Goal: Task Accomplishment & Management: Complete application form

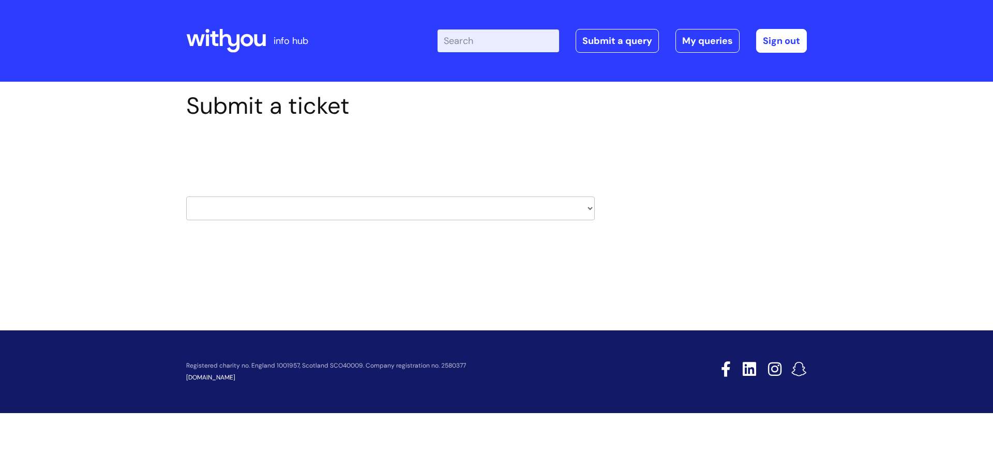
click at [310, 210] on select "HR / People IT and Support Clinical Drug Alerts Finance Accounts Data Support T…" at bounding box center [390, 208] width 408 height 24
select select "it_and_support"
click at [186, 196] on select "HR / People IT and Support Clinical Drug Alerts Finance Accounts Data Support T…" at bounding box center [390, 208] width 408 height 24
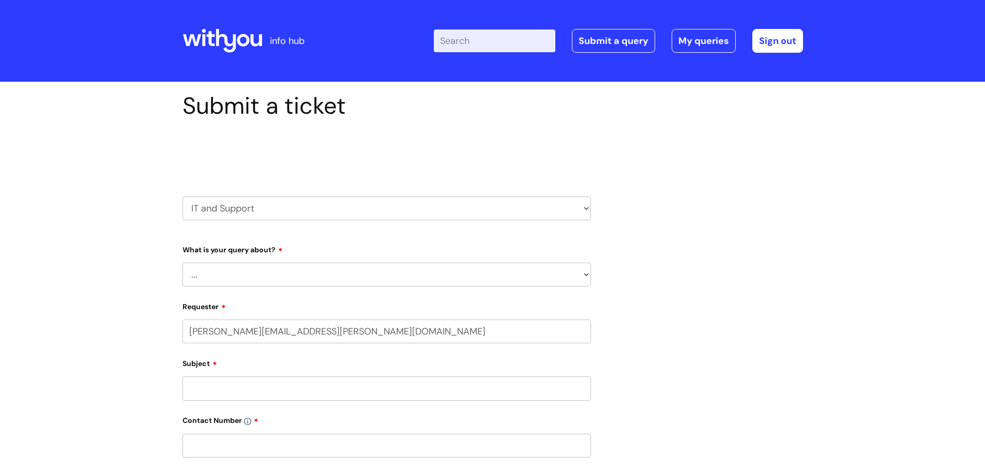
click at [224, 276] on select "... Mobile Phone Reset & MFA Accounts, Starters and Leavers IT Hardware issue I…" at bounding box center [386, 275] width 408 height 24
select select "System/software"
click at [182, 263] on select "... Mobile Phone Reset & MFA Accounts, Starters and Leavers IT Hardware issue I…" at bounding box center [386, 275] width 408 height 24
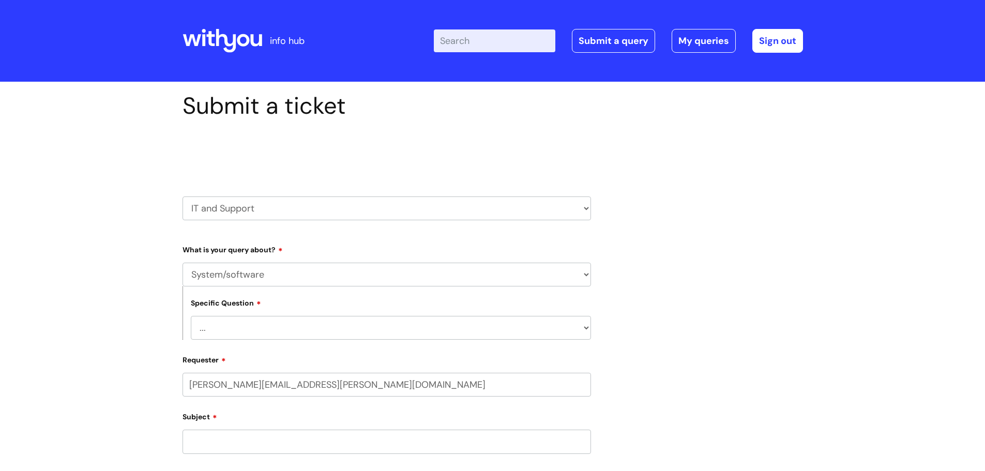
click at [231, 333] on select "... Halo PCMIS Iaptus NHS Email CJSM Email Mitel Another System Google (Workspa…" at bounding box center [391, 328] width 400 height 24
select select "Microsoft (inc Azure)"
click at [191, 316] on select "... Halo PCMIS Iaptus NHS Email CJSM Email Mitel Another System Google (Workspa…" at bounding box center [391, 328] width 400 height 24
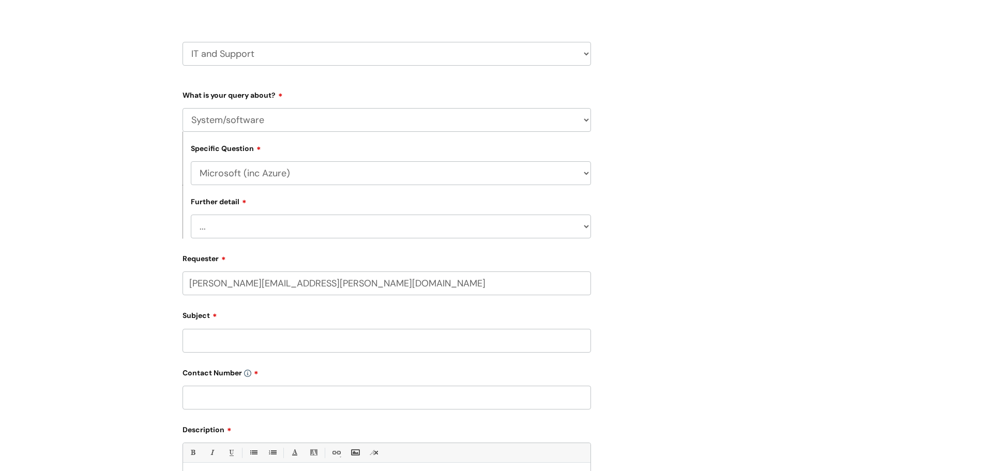
scroll to position [155, 0]
click at [225, 216] on select "... I’d like to add/remove user(s) to an Azure Group (Miro, [DATE], Salesforce,…" at bounding box center [391, 226] width 400 height 24
select select "I’d like to add/remove user(s) to an Azure Group (Miro, [DATE], Salesforce, PCM…"
click at [191, 214] on select "... I’d like to add/remove user(s) to an Azure Group (Miro, [DATE], Salesforce,…" at bounding box center [391, 226] width 400 height 24
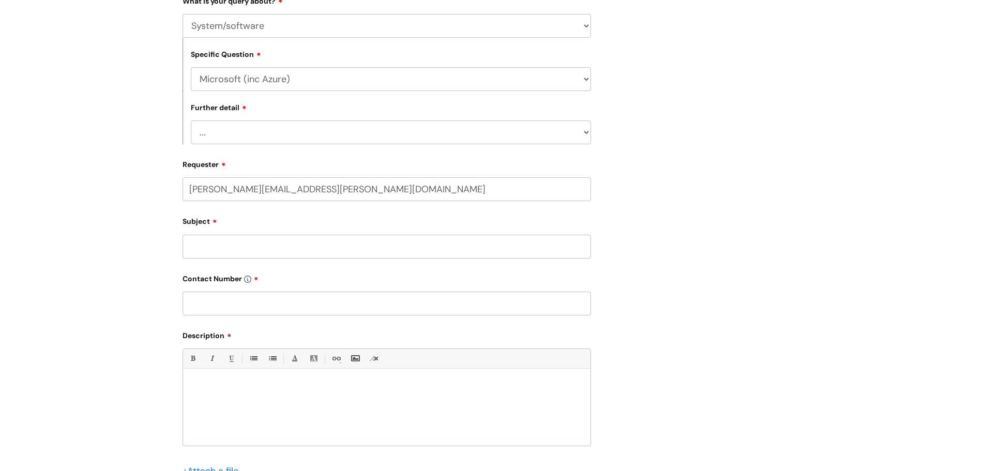
scroll to position [310, 0]
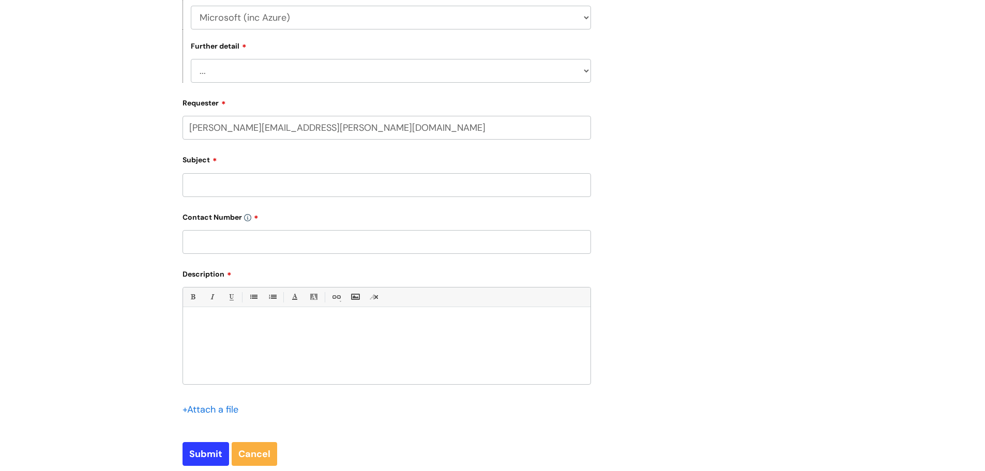
click at [211, 184] on input "Subject" at bounding box center [386, 185] width 408 height 24
type input "PCMIS and Iaptus Azure Group"
click at [230, 242] on input "text" at bounding box center [386, 242] width 408 height 24
paste input "07855 005795"
type input "07855 005795"
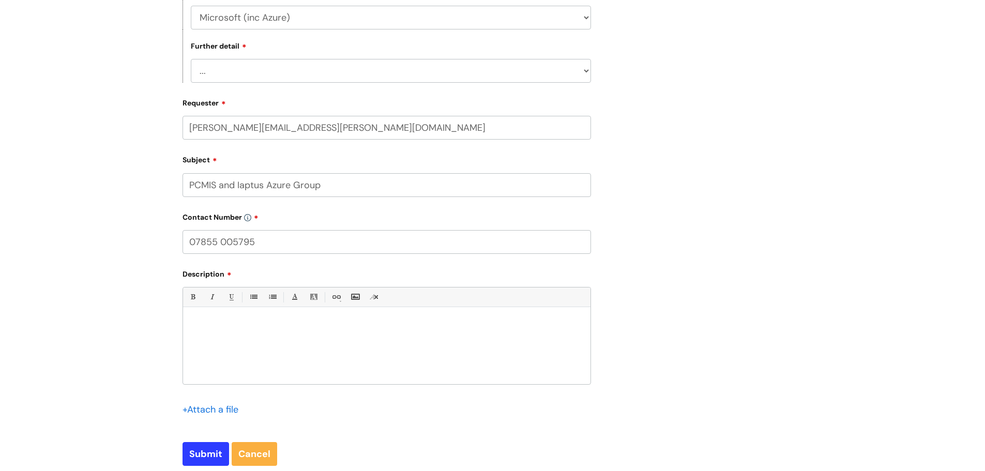
click at [238, 348] on div at bounding box center [386, 348] width 407 height 71
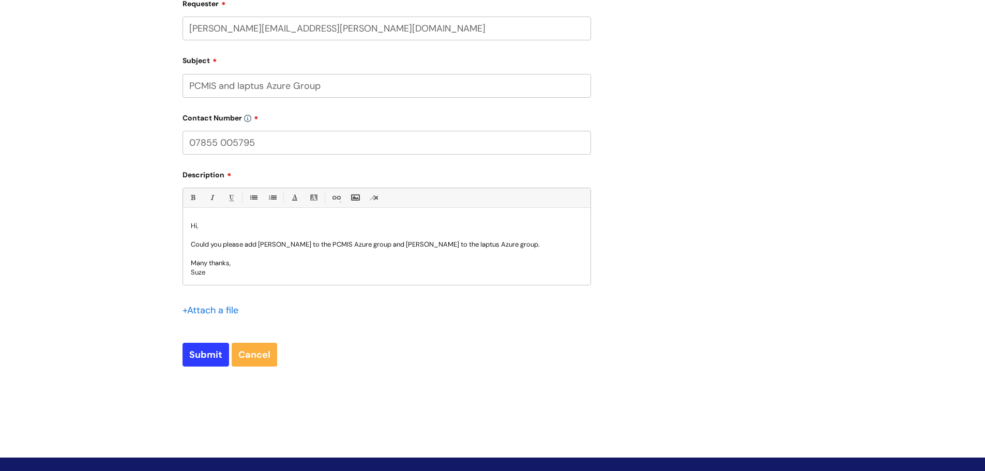
scroll to position [414, 0]
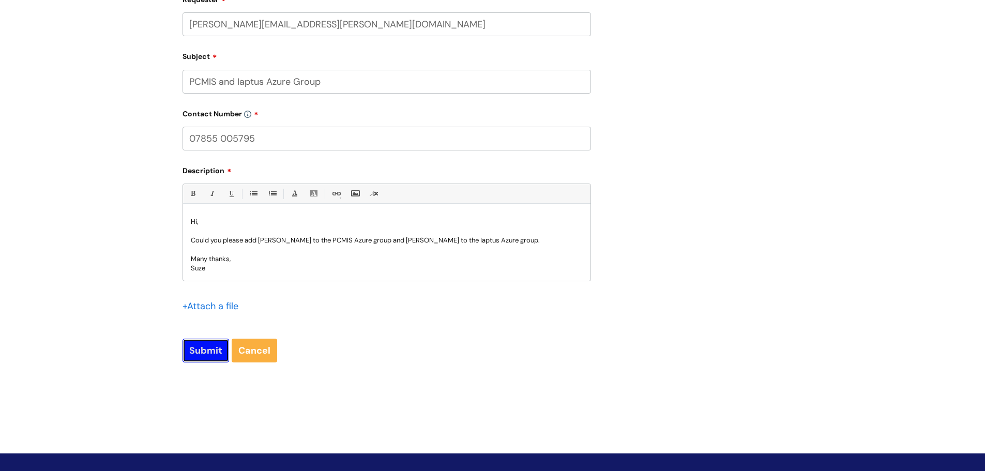
click at [197, 353] on input "Submit" at bounding box center [205, 351] width 47 height 24
type input "Please Wait..."
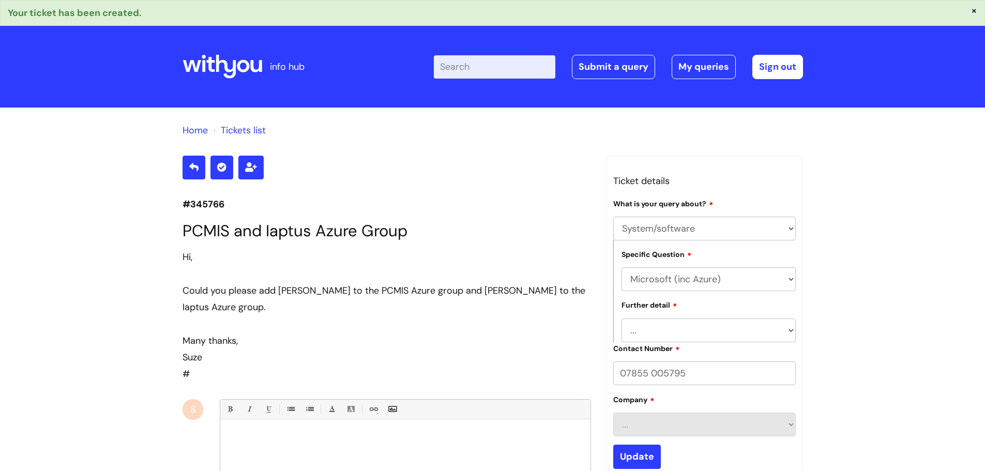
select select "System/software"
select select "Microsoft (inc Azure)"
select select "I’d like to add/remove user(s) to an Azure Group (Miro, [DATE], Salesforce, PCM…"
